Goal: Information Seeking & Learning: Learn about a topic

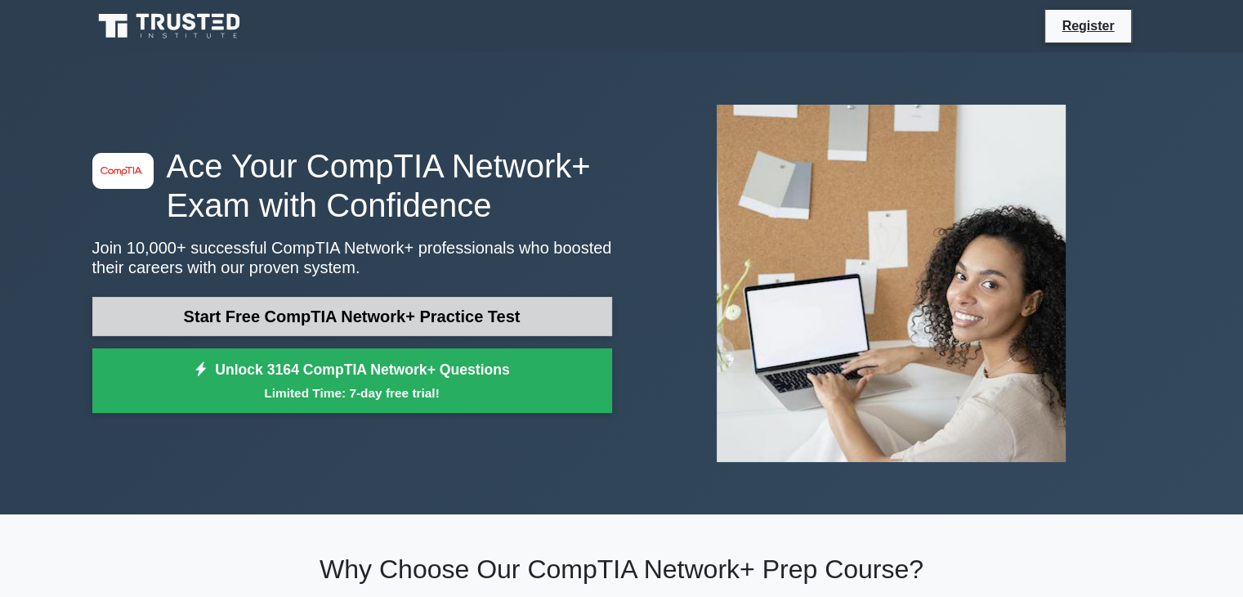
click at [452, 307] on link "Start Free CompTIA Network+ Practice Test" at bounding box center [352, 316] width 520 height 39
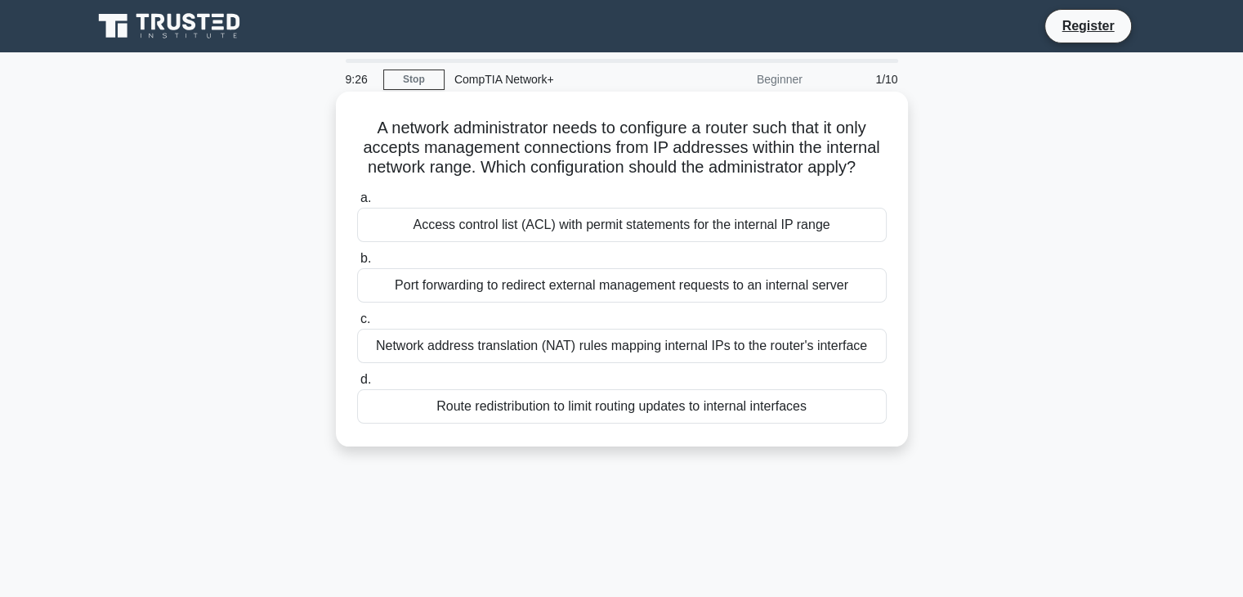
click at [607, 352] on div "Network address translation (NAT) rules mapping internal IPs to the router's in…" at bounding box center [622, 346] width 530 height 34
click at [357, 324] on input "c. Network address translation (NAT) rules mapping internal IPs to the router's…" at bounding box center [357, 319] width 0 height 11
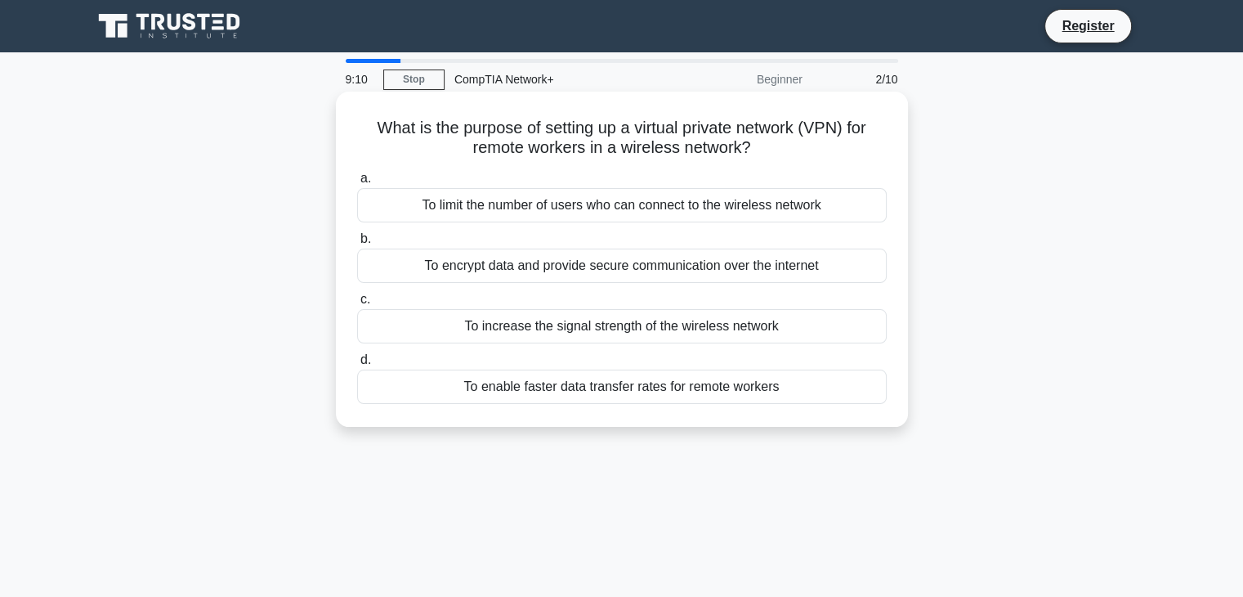
click at [651, 274] on div "To encrypt data and provide secure communication over the internet" at bounding box center [622, 265] width 530 height 34
click at [357, 244] on input "b. To encrypt data and provide secure communication over the internet" at bounding box center [357, 239] width 0 height 11
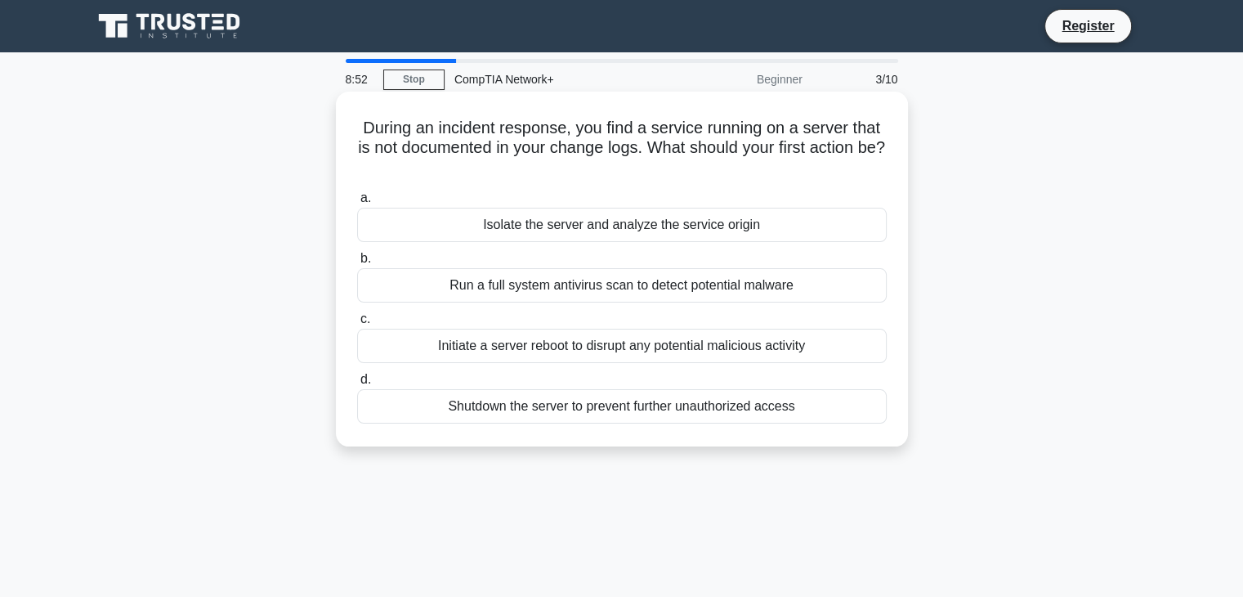
click at [631, 223] on div "Isolate the server and analyze the service origin" at bounding box center [622, 225] width 530 height 34
click at [357, 204] on input "a. Isolate the server and analyze the service origin" at bounding box center [357, 198] width 0 height 11
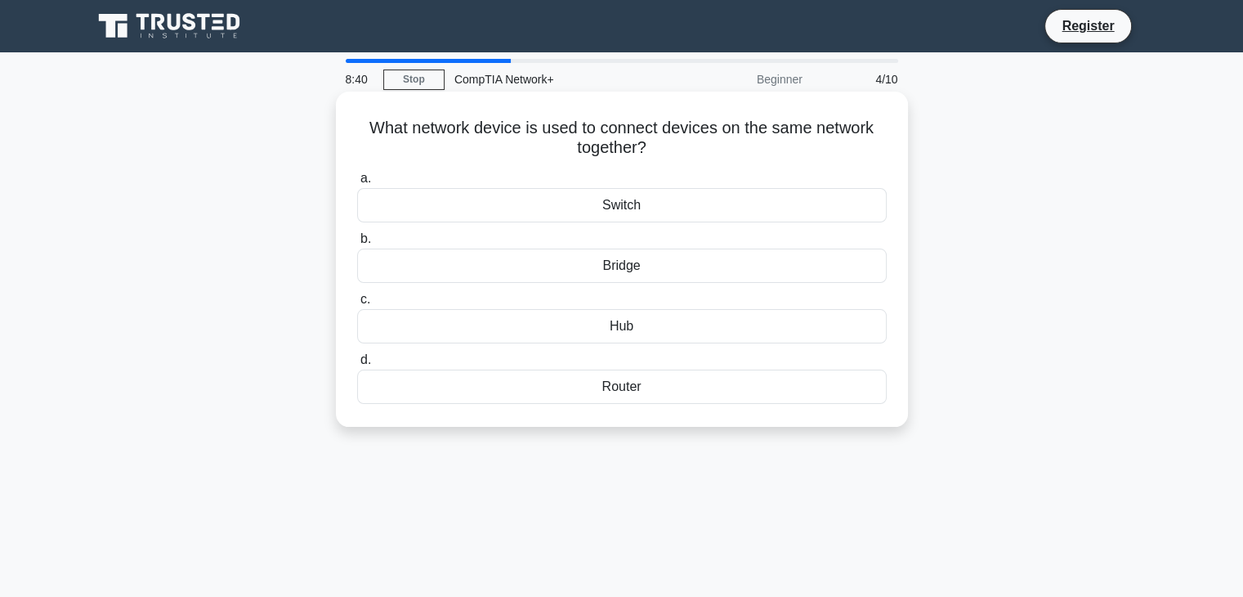
click at [693, 202] on div "Switch" at bounding box center [622, 205] width 530 height 34
click at [357, 184] on input "a. Switch" at bounding box center [357, 178] width 0 height 11
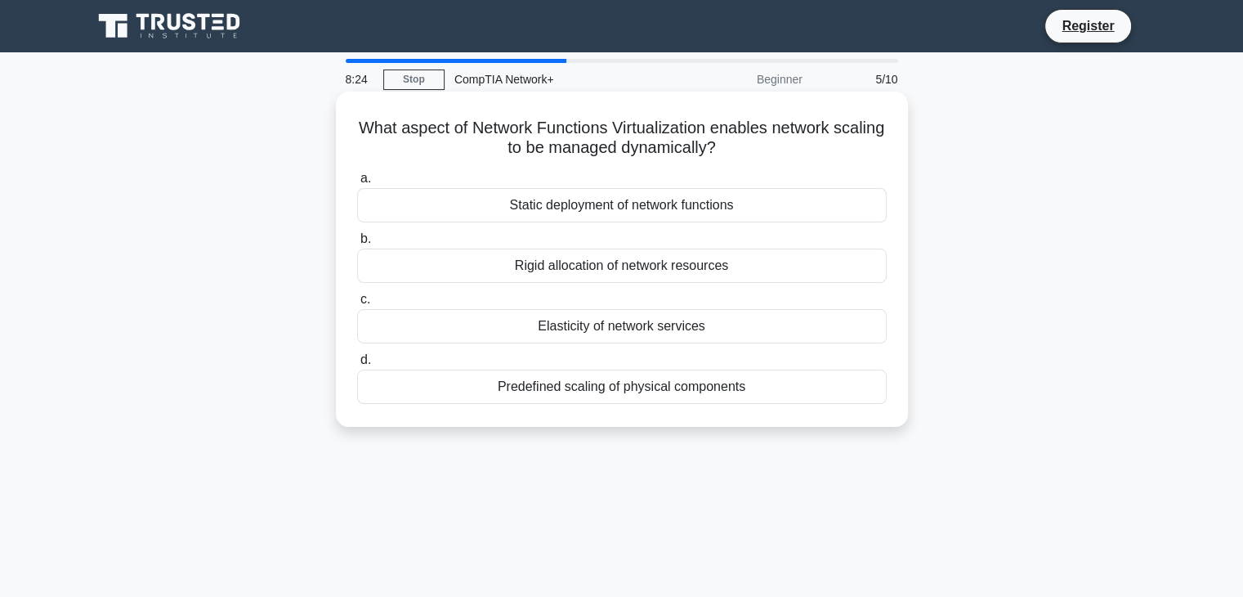
click at [754, 346] on div "a. Static deployment of network functions b. Rigid allocation of network resour…" at bounding box center [621, 286] width 549 height 242
click at [744, 329] on div "Elasticity of network services" at bounding box center [622, 326] width 530 height 34
click at [357, 305] on input "c. Elasticity of network services" at bounding box center [357, 299] width 0 height 11
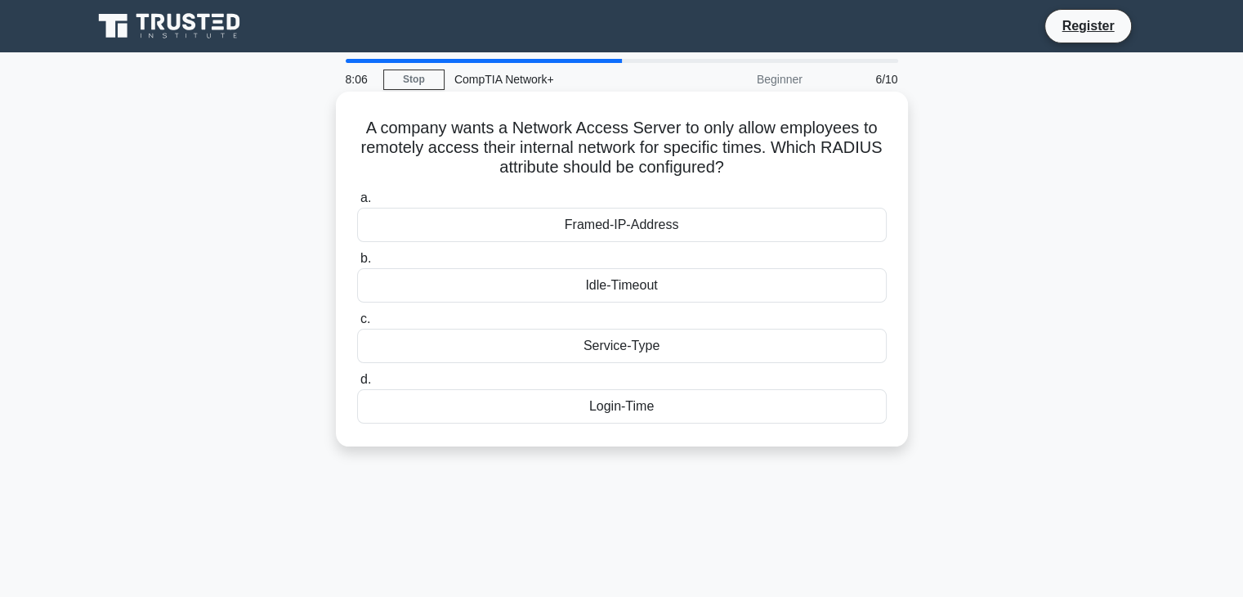
click at [633, 280] on div "Idle-Timeout" at bounding box center [622, 285] width 530 height 34
click at [357, 264] on input "b. Idle-Timeout" at bounding box center [357, 258] width 0 height 11
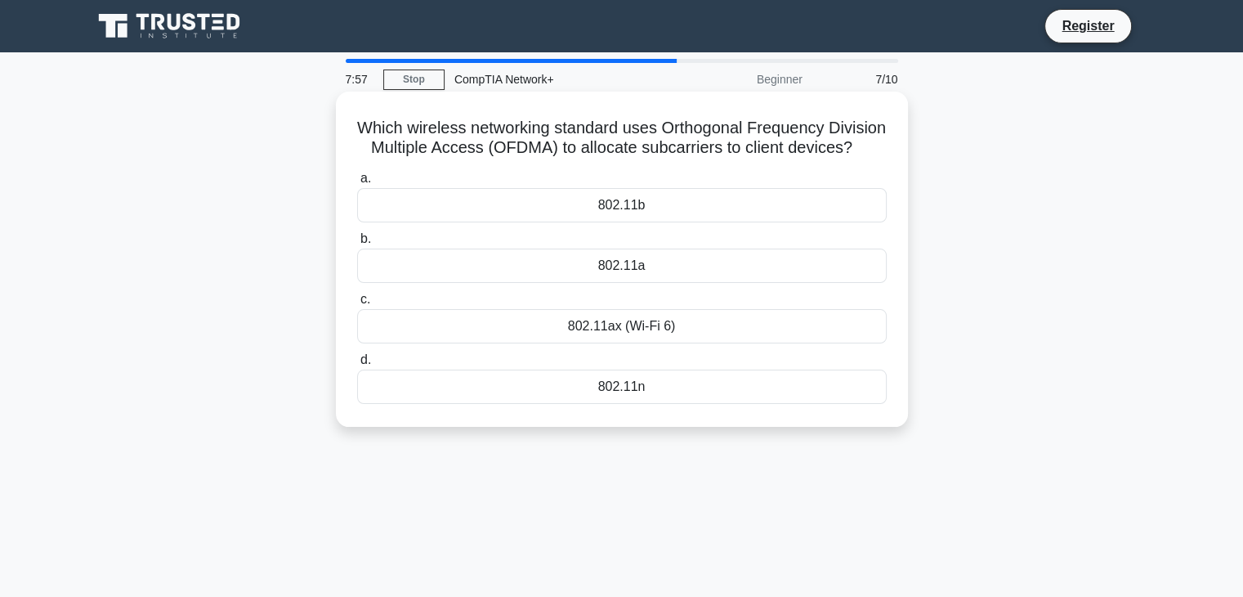
click at [611, 283] on div "802.11a" at bounding box center [622, 265] width 530 height 34
click at [357, 244] on input "b. 802.11a" at bounding box center [357, 239] width 0 height 11
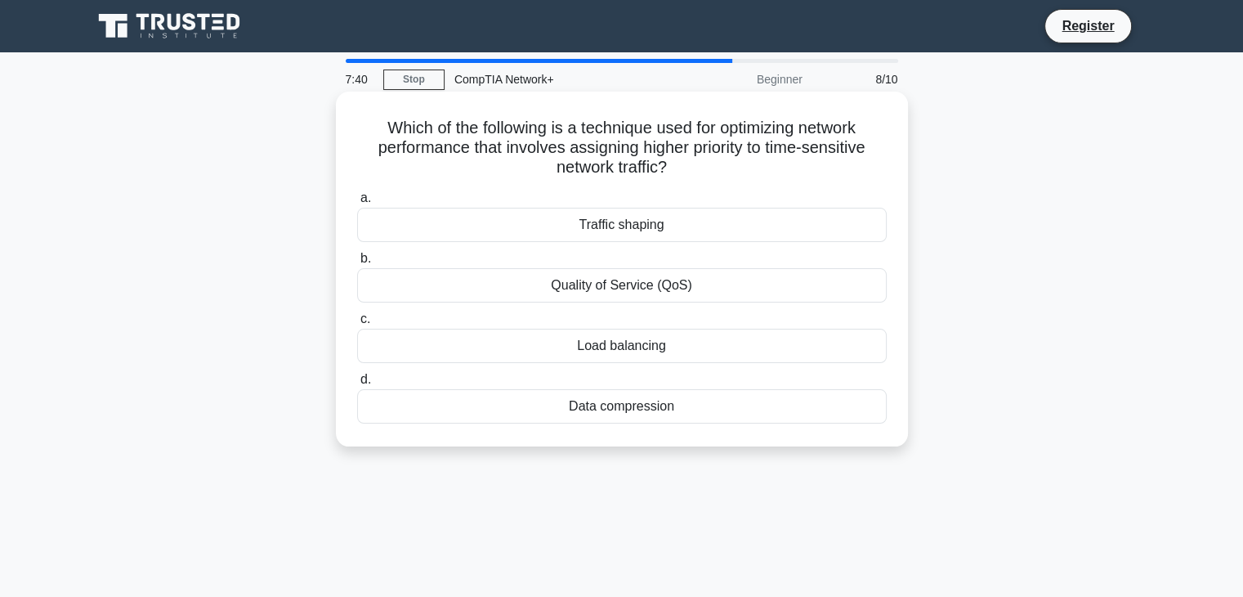
click at [664, 280] on div "Quality of Service (QoS)" at bounding box center [622, 285] width 530 height 34
click at [357, 264] on input "b. Quality of Service (QoS)" at bounding box center [357, 258] width 0 height 11
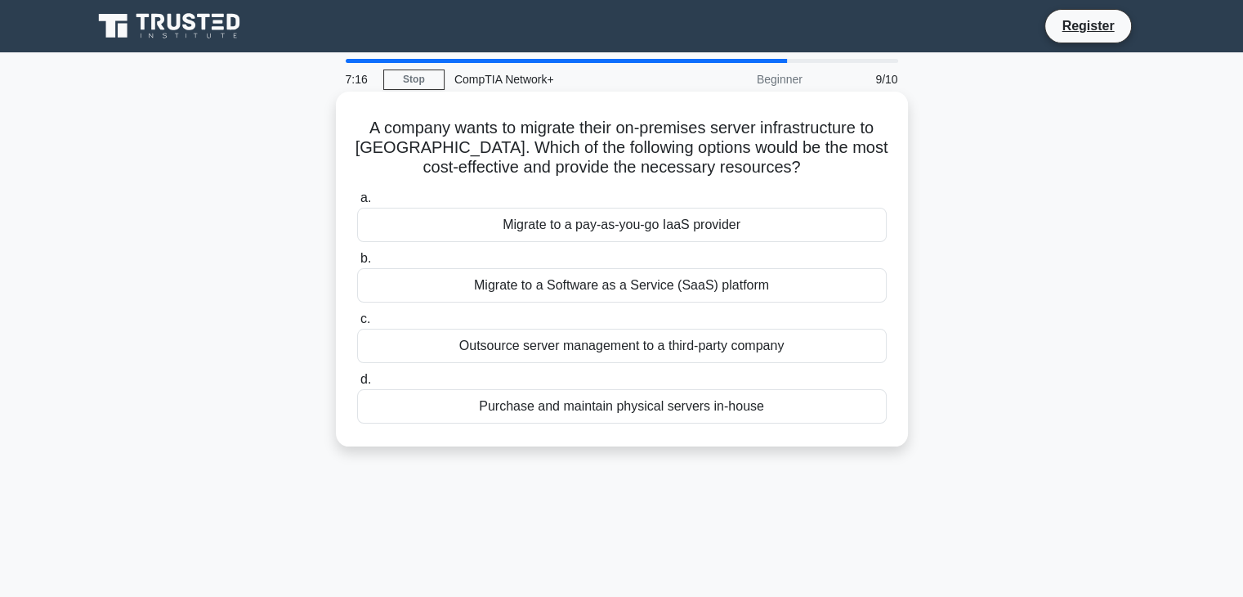
click at [696, 349] on div "Outsource server management to a third-party company" at bounding box center [622, 346] width 530 height 34
click at [357, 324] on input "c. Outsource server management to a third-party company" at bounding box center [357, 319] width 0 height 11
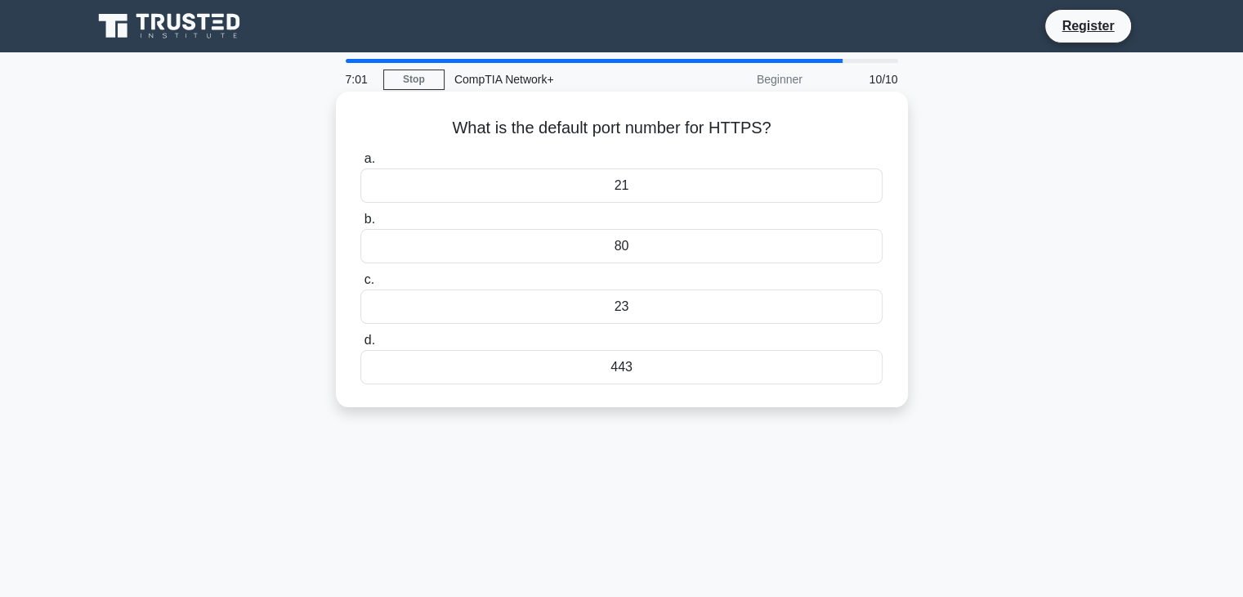
click at [634, 236] on div "80" at bounding box center [620, 246] width 521 height 34
click at [360, 225] on input "b. 80" at bounding box center [360, 219] width 0 height 11
